Goal: Check status: Check status

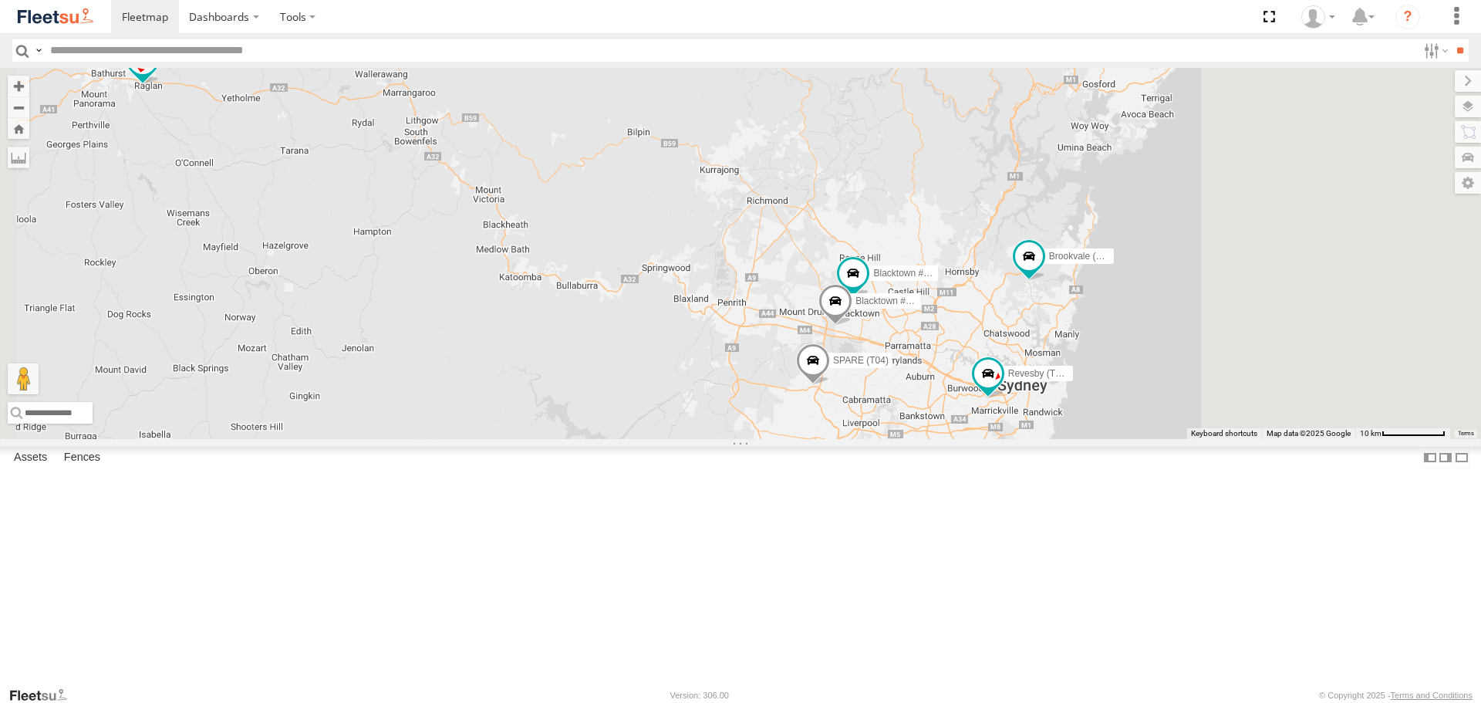
drag, startPoint x: 1215, startPoint y: 364, endPoint x: 1009, endPoint y: 353, distance: 206.2
click at [1010, 352] on div "Brookvale (T10 - [PERSON_NAME]) Rural (T08 - [PERSON_NAME]) Blacktown #1 (T09 -…" at bounding box center [740, 253] width 1481 height 370
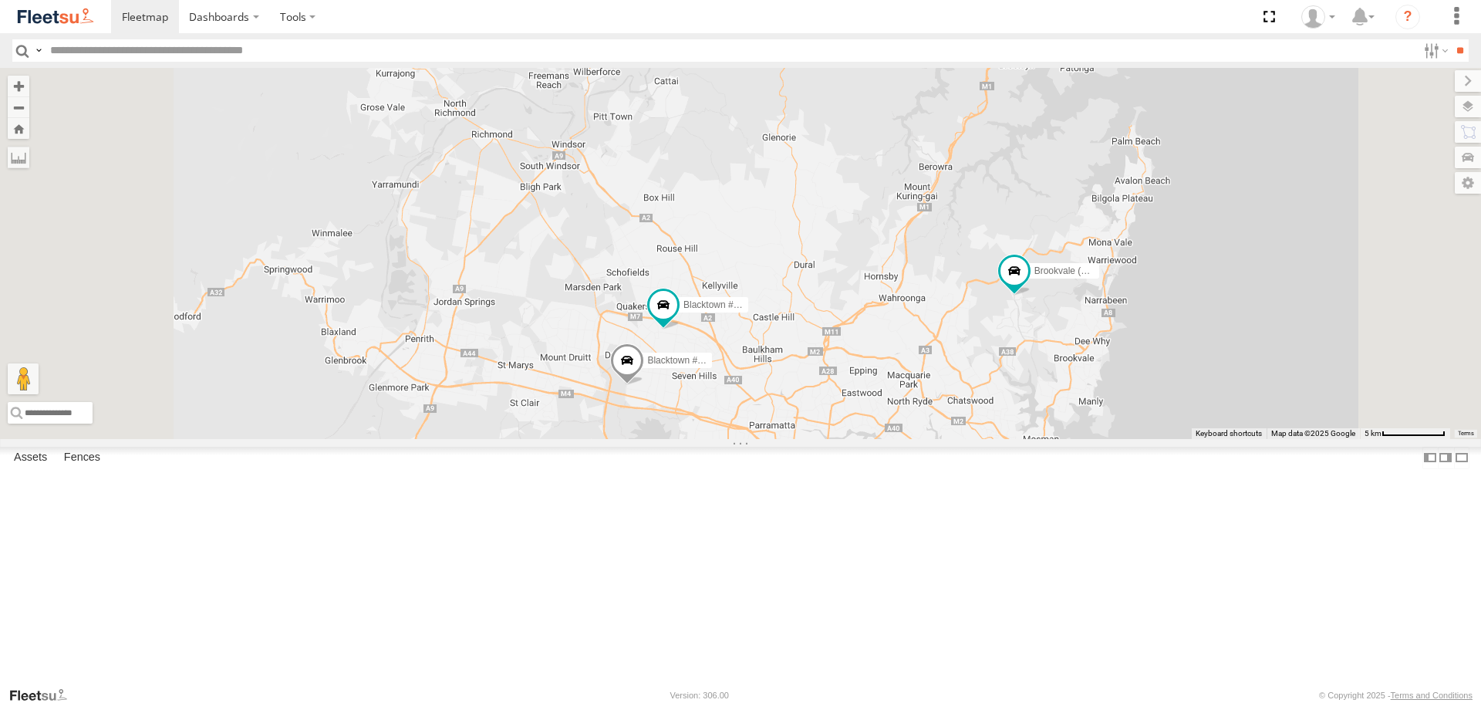
drag, startPoint x: 1164, startPoint y: 380, endPoint x: 931, endPoint y: 380, distance: 232.9
click at [931, 380] on div "Brookvale (T10 - [PERSON_NAME]) Rural (T08 - [PERSON_NAME]) Blacktown #1 (T09 -…" at bounding box center [740, 253] width 1481 height 370
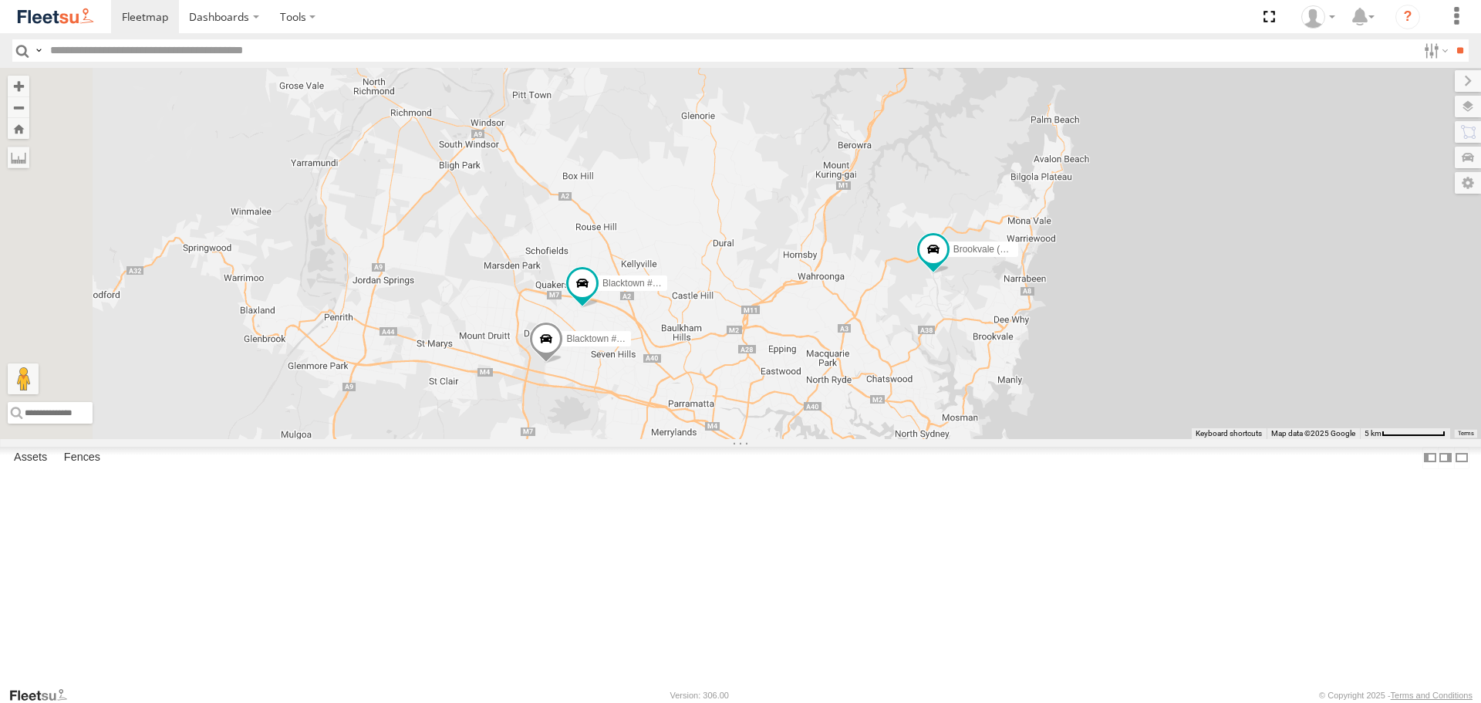
drag, startPoint x: 828, startPoint y: 409, endPoint x: 1249, endPoint y: 387, distance: 421.6
click at [1249, 387] on div "Brookvale (T10 - [PERSON_NAME]) Rural (T08 - [PERSON_NAME]) Blacktown #1 (T09 -…" at bounding box center [740, 253] width 1481 height 370
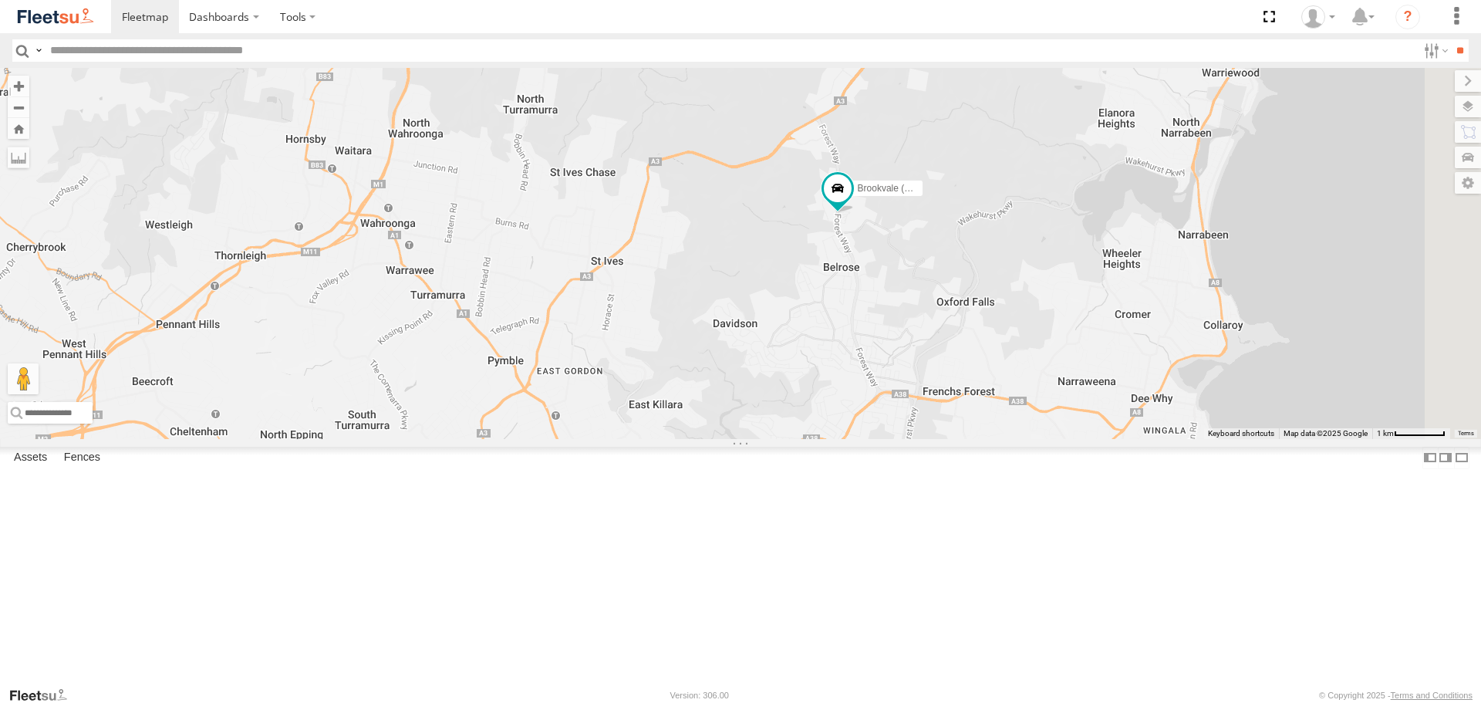
drag, startPoint x: 1140, startPoint y: 382, endPoint x: 948, endPoint y: 431, distance: 198.1
click at [948, 431] on div "Brookvale (T10 - [PERSON_NAME]) Rural (T08 - [PERSON_NAME]) Blacktown #1 (T09 -…" at bounding box center [740, 253] width 1481 height 370
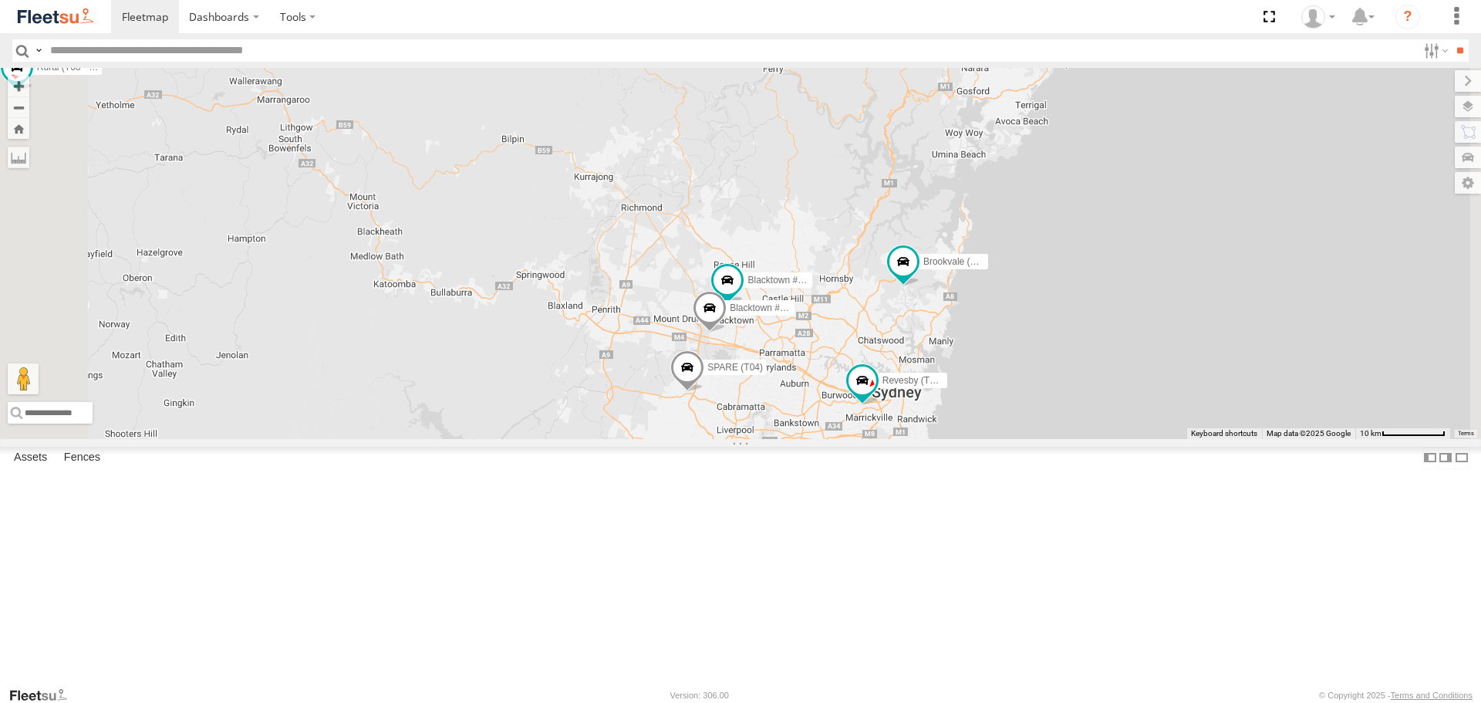
drag, startPoint x: 1137, startPoint y: 473, endPoint x: 1107, endPoint y: 440, distance: 44.8
click at [1107, 438] on div "Brookvale (T10 - [PERSON_NAME]) Rural (T08 - [PERSON_NAME]) Blacktown #1 (T09 -…" at bounding box center [740, 253] width 1481 height 370
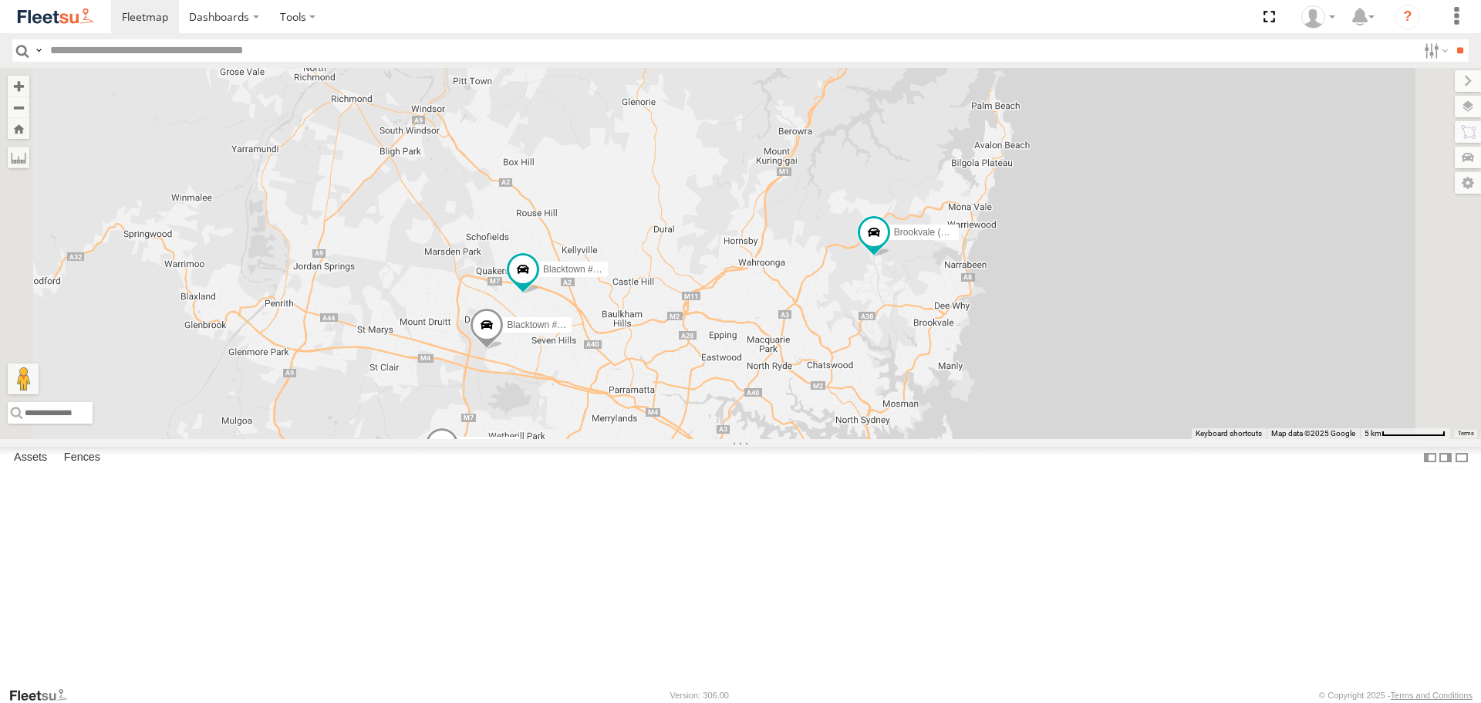
drag, startPoint x: 1107, startPoint y: 440, endPoint x: 1073, endPoint y: 440, distance: 33.9
click at [1073, 438] on div "Brookvale (T10 - [PERSON_NAME]) Rural (T08 - [PERSON_NAME]) Blacktown #1 (T09 -…" at bounding box center [740, 253] width 1481 height 370
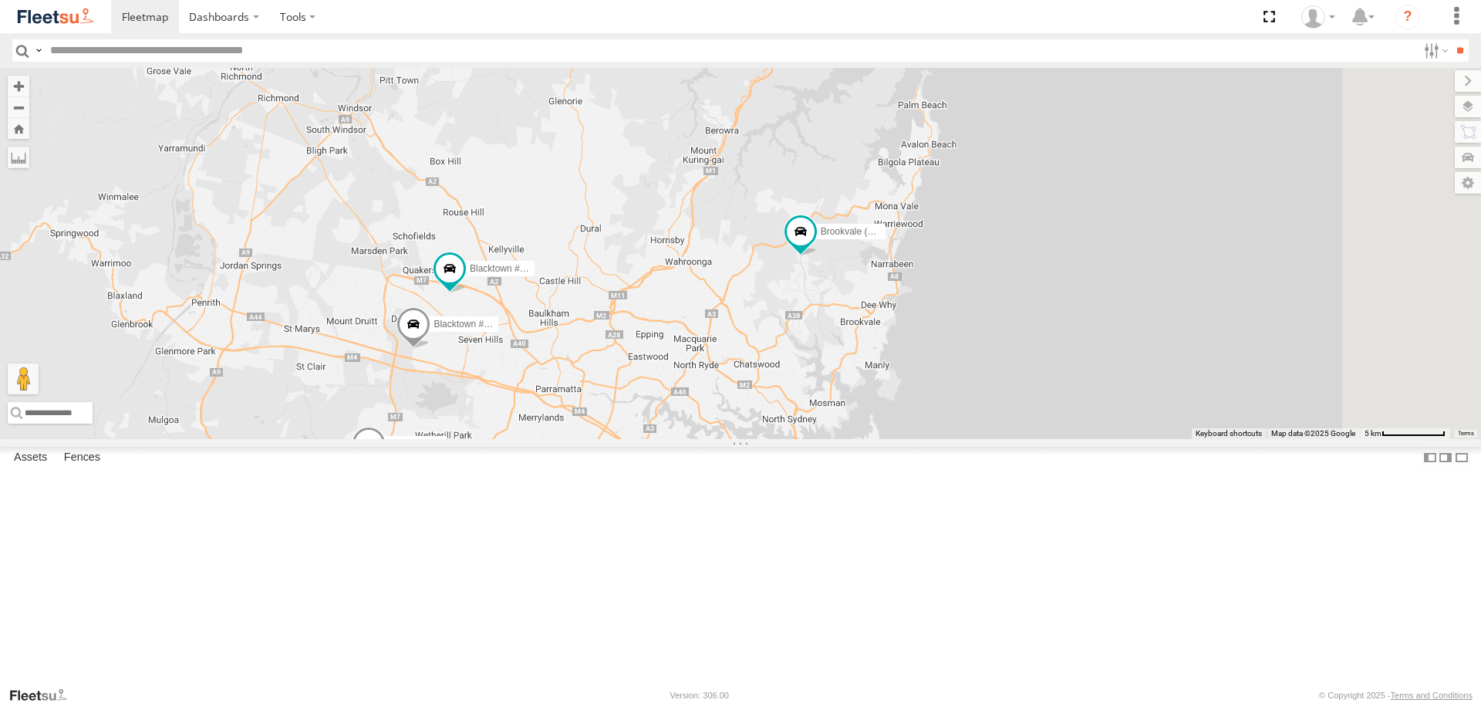
drag, startPoint x: 1073, startPoint y: 440, endPoint x: 1016, endPoint y: 439, distance: 57.1
click at [1016, 438] on div "Brookvale (T10 - [PERSON_NAME]) Rural (T08 - [PERSON_NAME]) Blacktown #1 (T09 -…" at bounding box center [740, 253] width 1481 height 370
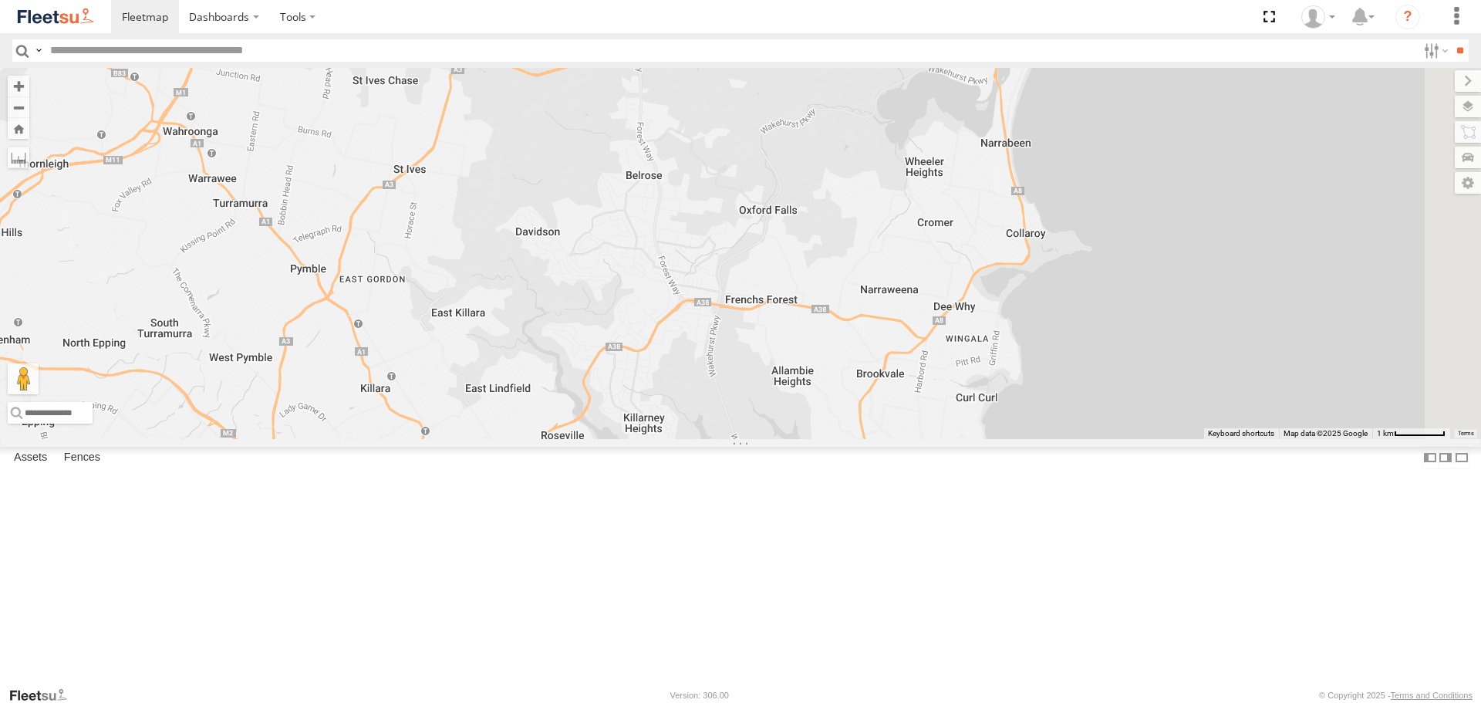
drag, startPoint x: 1183, startPoint y: 498, endPoint x: 1010, endPoint y: 408, distance: 194.9
click at [1010, 408] on div "Brookvale (T10 - [PERSON_NAME]) Rural (T08 - [PERSON_NAME]) Blacktown #1 (T09 -…" at bounding box center [740, 253] width 1481 height 370
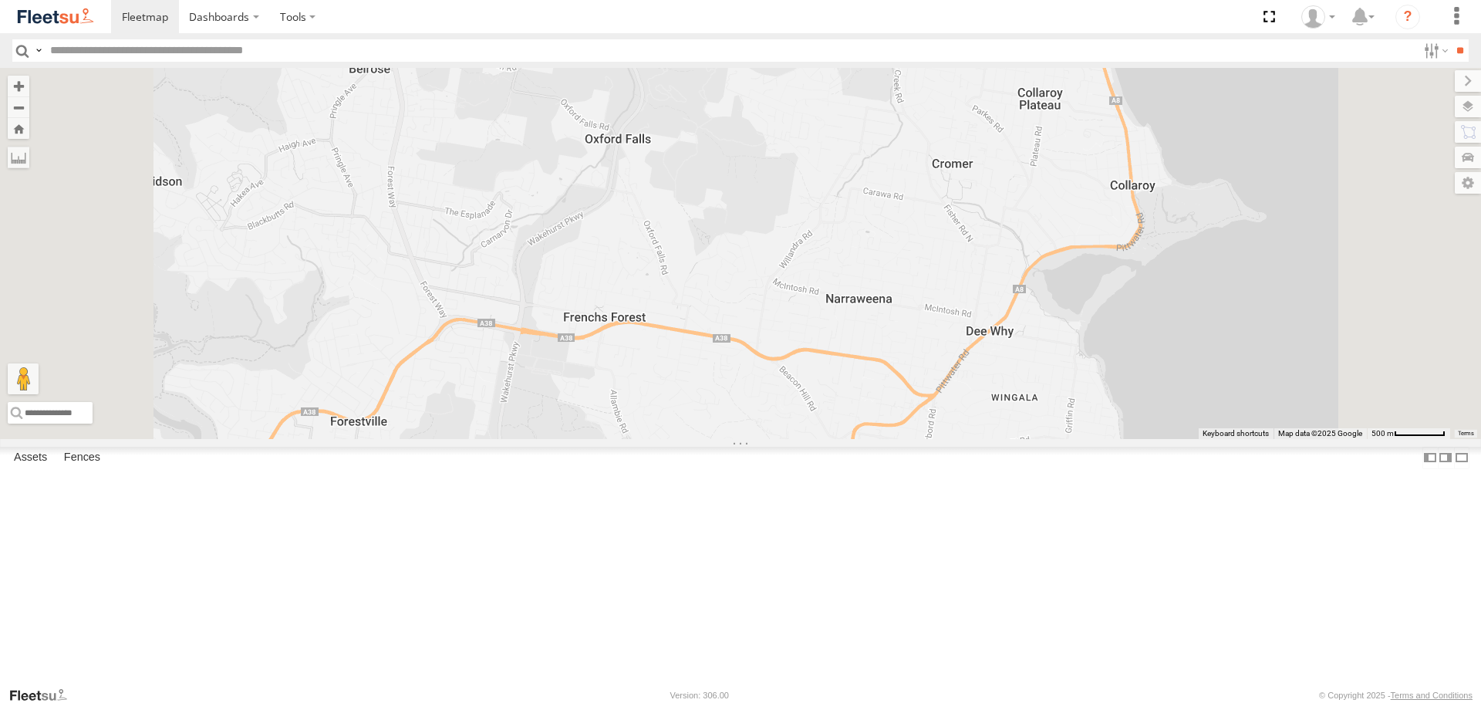
drag, startPoint x: 1047, startPoint y: 413, endPoint x: 1082, endPoint y: 492, distance: 86.7
click at [1082, 438] on div "Brookvale (T10 - [PERSON_NAME]) Rural (T08 - [PERSON_NAME]) Blacktown #1 (T09 -…" at bounding box center [740, 253] width 1481 height 370
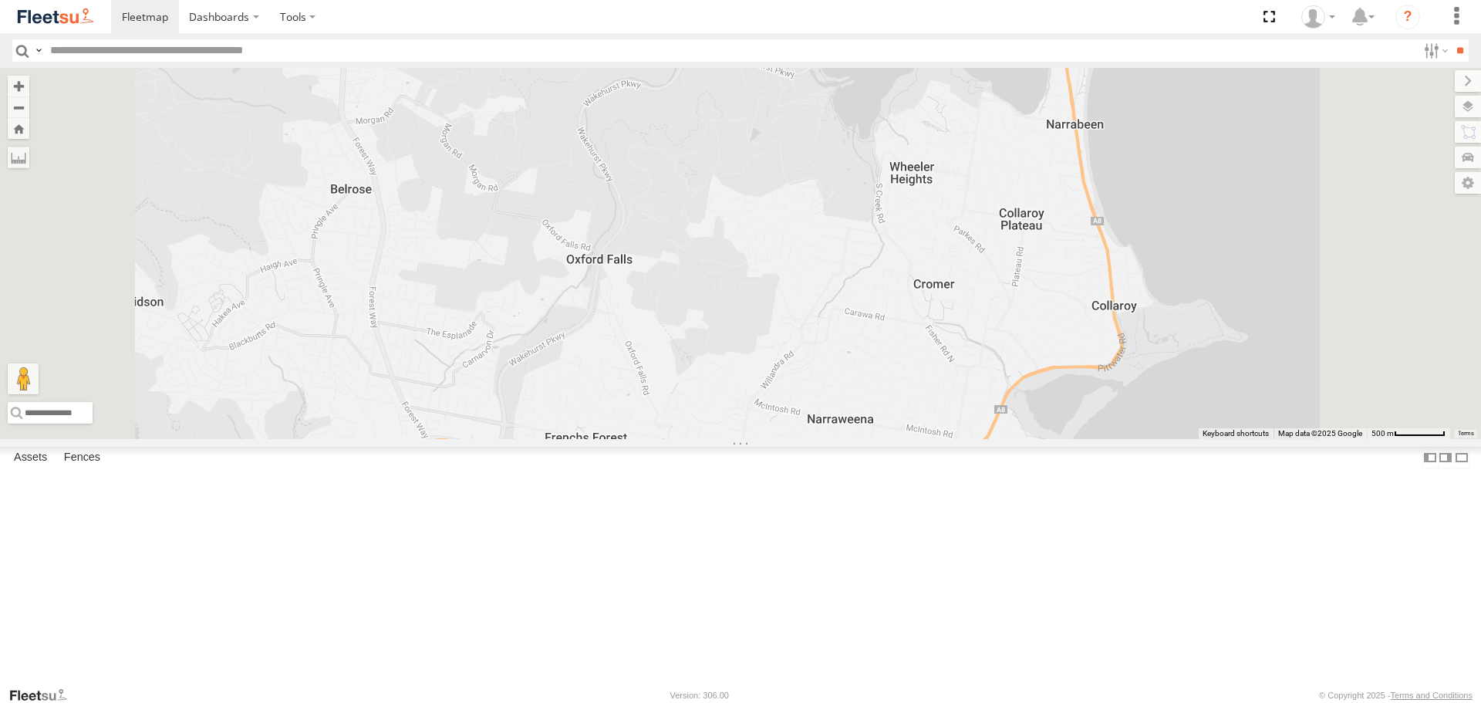
drag, startPoint x: 1158, startPoint y: 369, endPoint x: 1139, endPoint y: 493, distance: 125.5
click at [1139, 438] on div "Brookvale (T10 - [PERSON_NAME]) Rural (T08 - [PERSON_NAME]) Blacktown #1 (T09 -…" at bounding box center [740, 253] width 1481 height 370
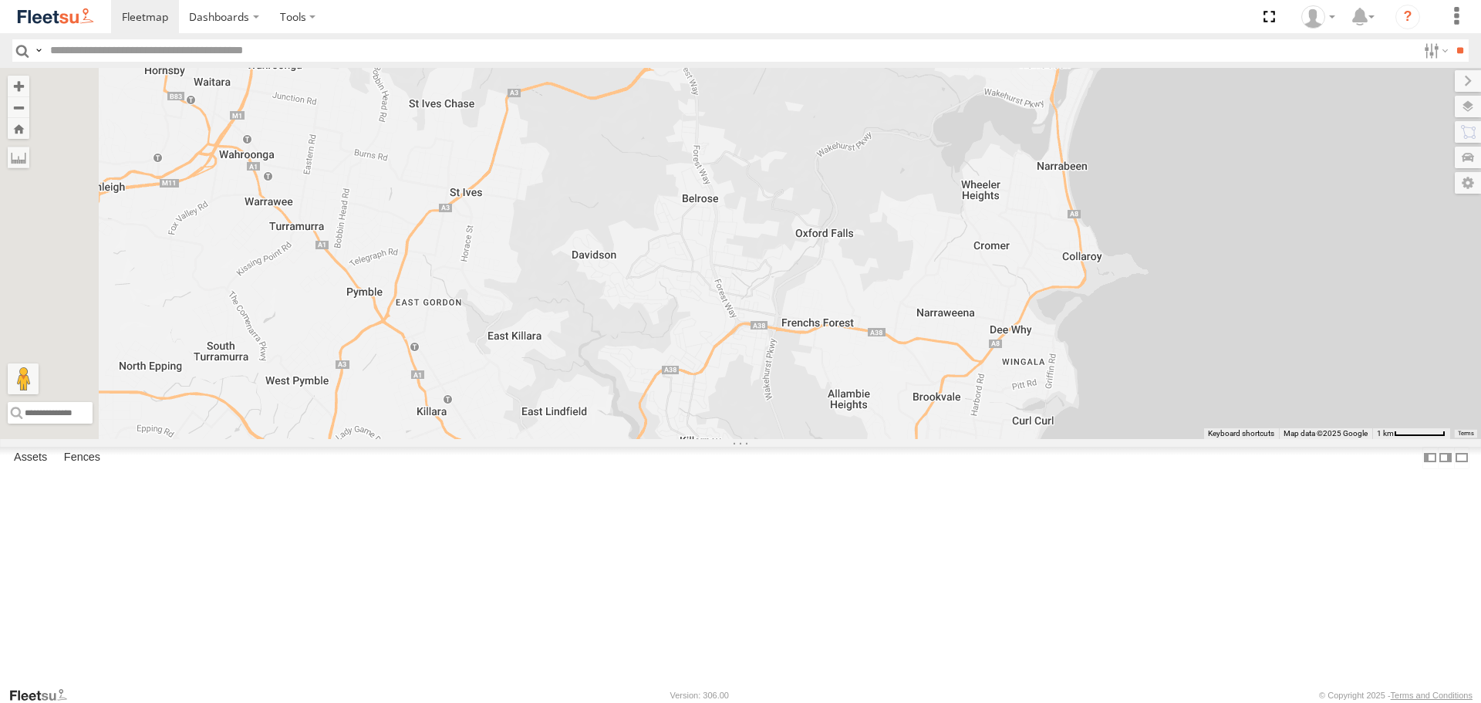
drag, startPoint x: 960, startPoint y: 475, endPoint x: 1048, endPoint y: 415, distance: 106.5
click at [1048, 415] on div "Brookvale (T10 - [PERSON_NAME]) Rural (T08 - [PERSON_NAME]) Blacktown #1 (T09 -…" at bounding box center [740, 253] width 1481 height 370
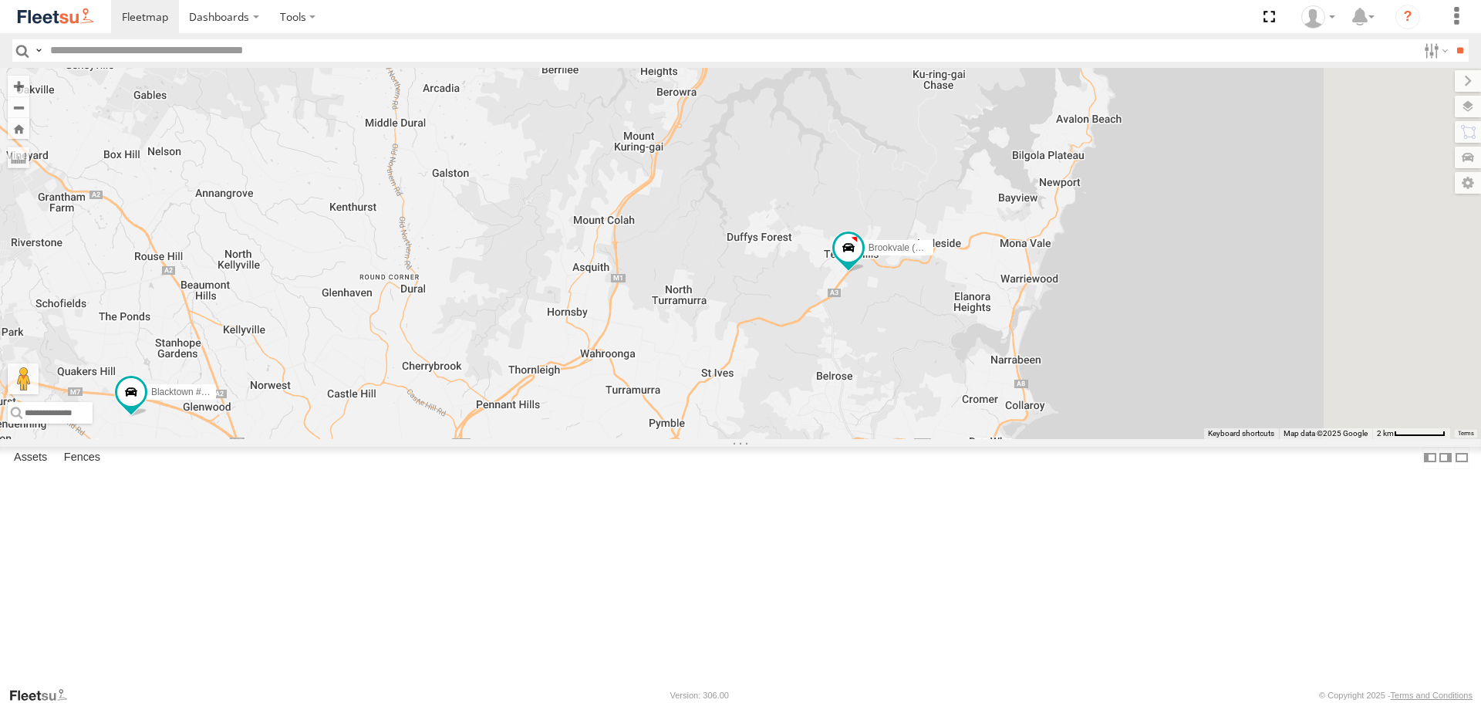
drag, startPoint x: 1193, startPoint y: 208, endPoint x: 1070, endPoint y: 313, distance: 161.3
click at [1070, 313] on div "Brookvale (T10 - [PERSON_NAME]) Blacktown #1 (T09 - [PERSON_NAME]) Blacktown #2…" at bounding box center [740, 253] width 1481 height 370
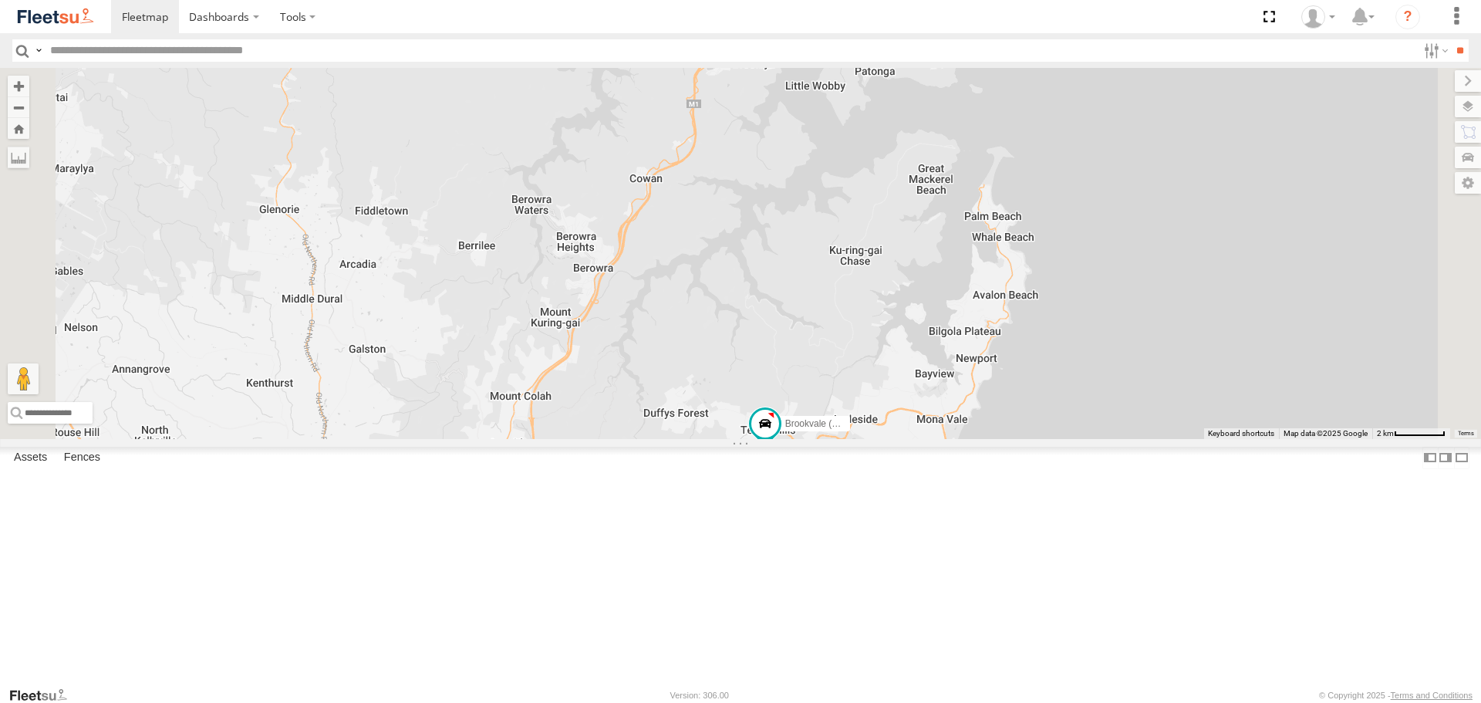
drag, startPoint x: 1016, startPoint y: 342, endPoint x: 990, endPoint y: 453, distance: 114.9
click at [990, 438] on div "Brookvale (T10 - [PERSON_NAME]) Blacktown #1 (T09 - [PERSON_NAME]) Blacktown #2…" at bounding box center [740, 253] width 1481 height 370
